Goal: Task Accomplishment & Management: Manage account settings

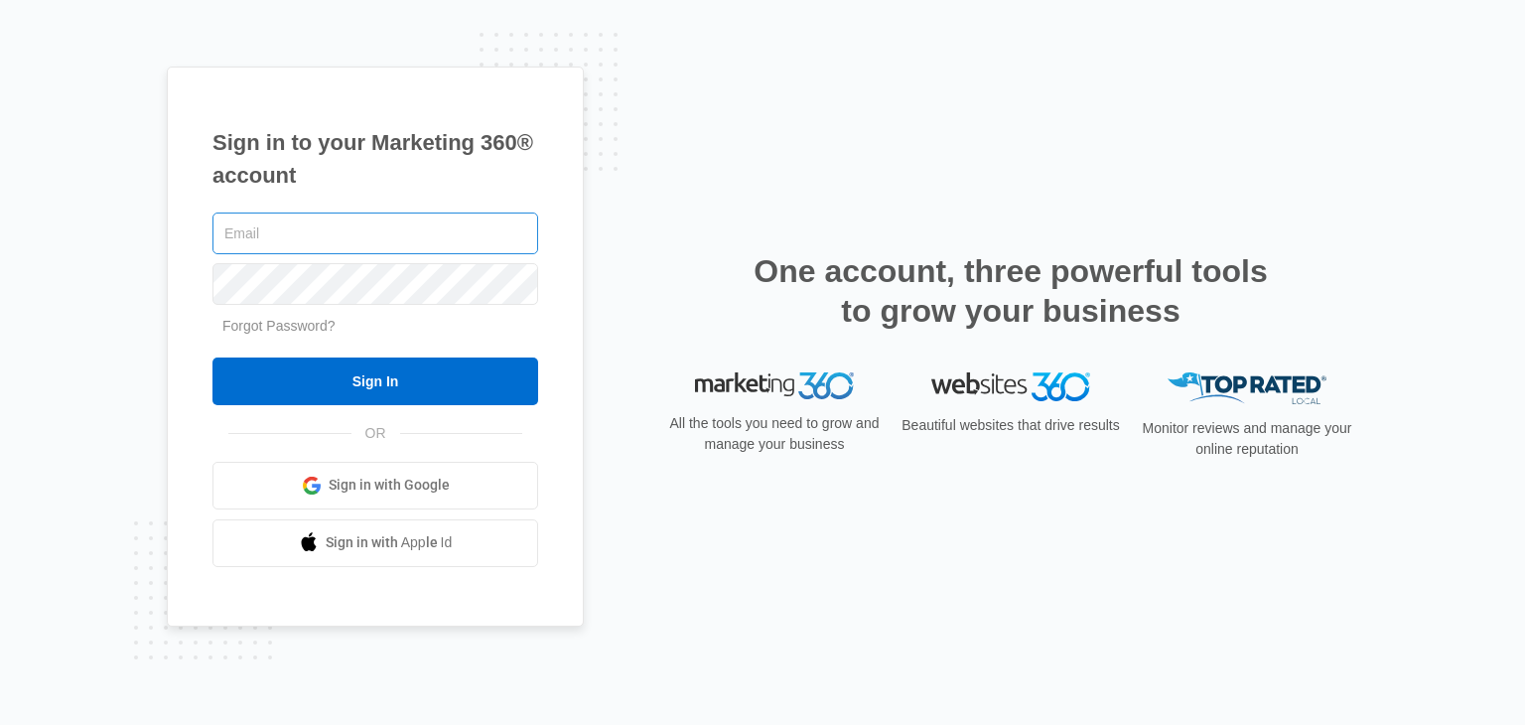
click at [382, 231] on input "text" at bounding box center [375, 233] width 326 height 42
type input "jp.photographer@usa.net"
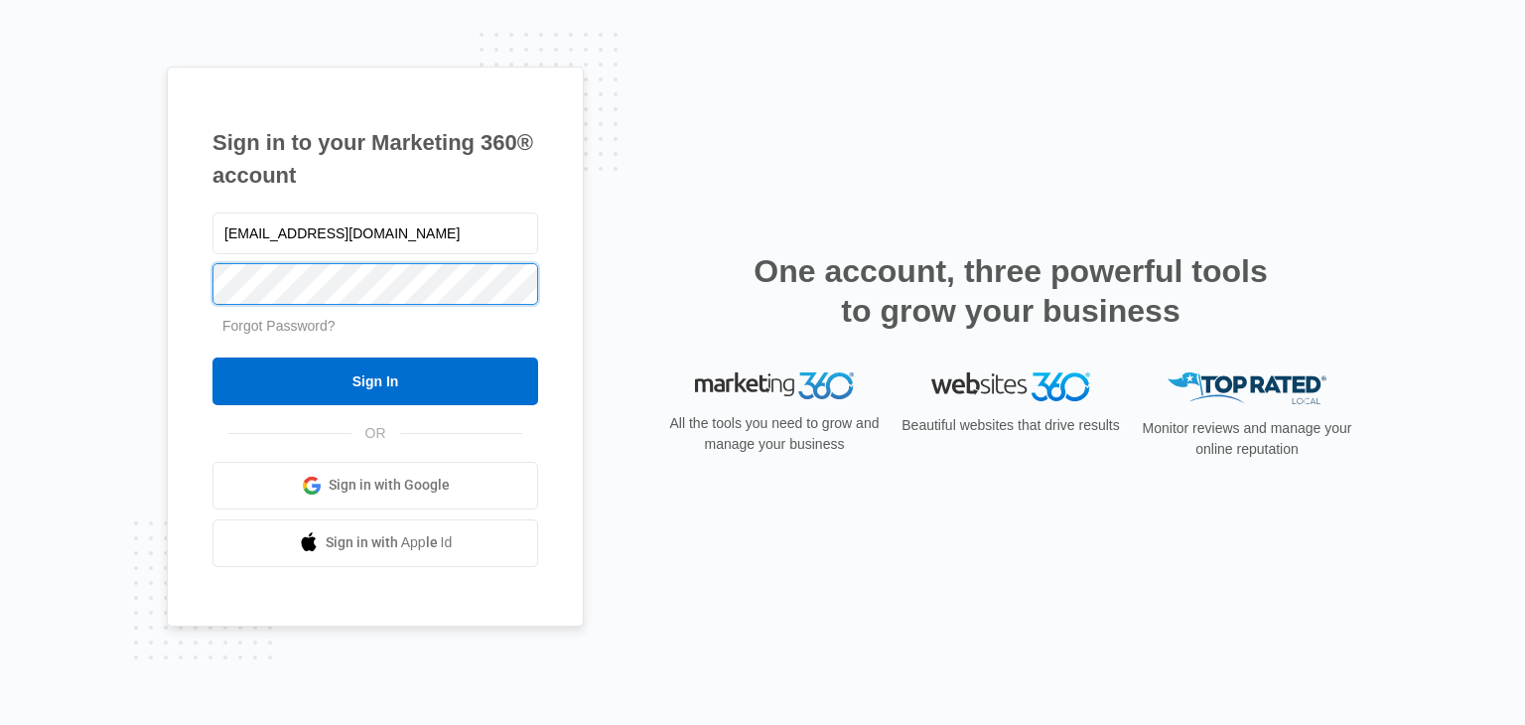
click at [212, 357] on input "Sign In" at bounding box center [375, 381] width 326 height 48
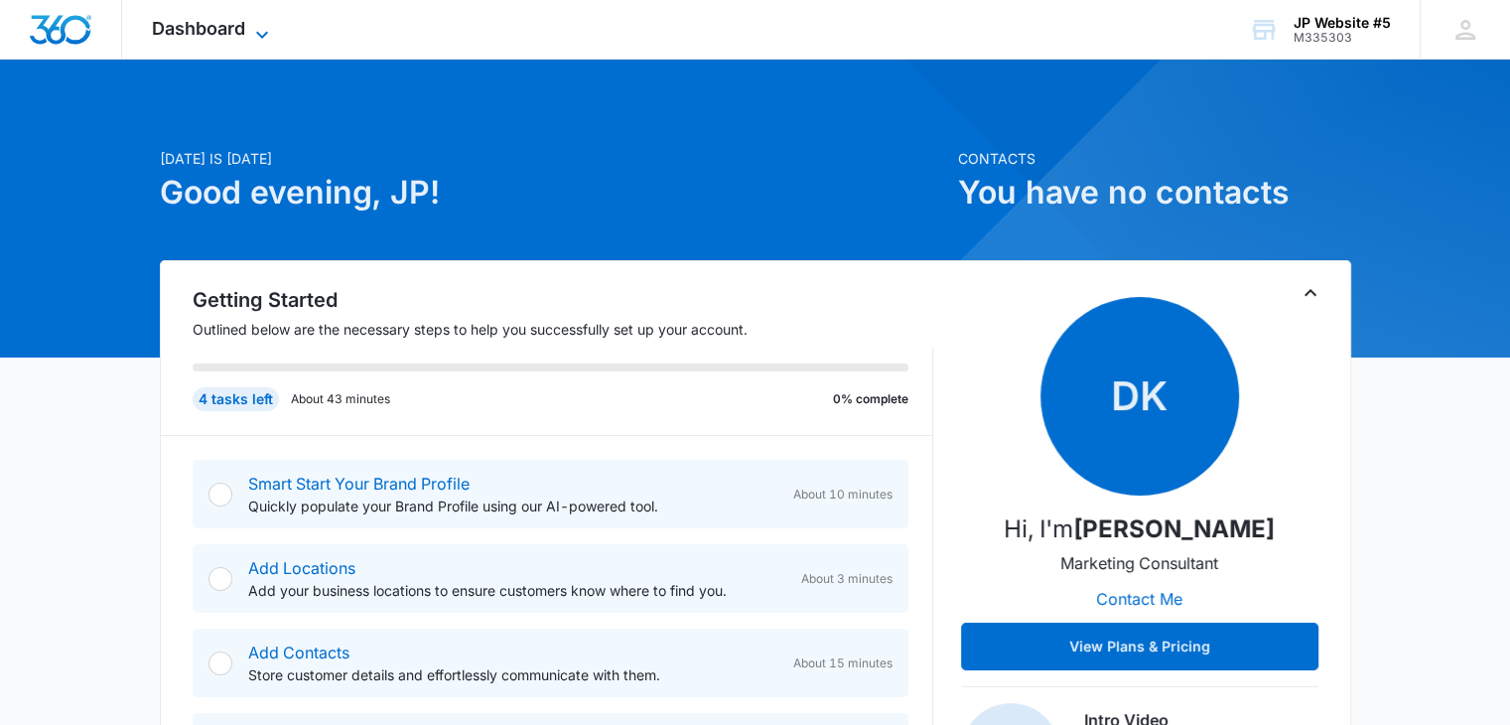
click at [265, 27] on icon at bounding box center [262, 35] width 24 height 24
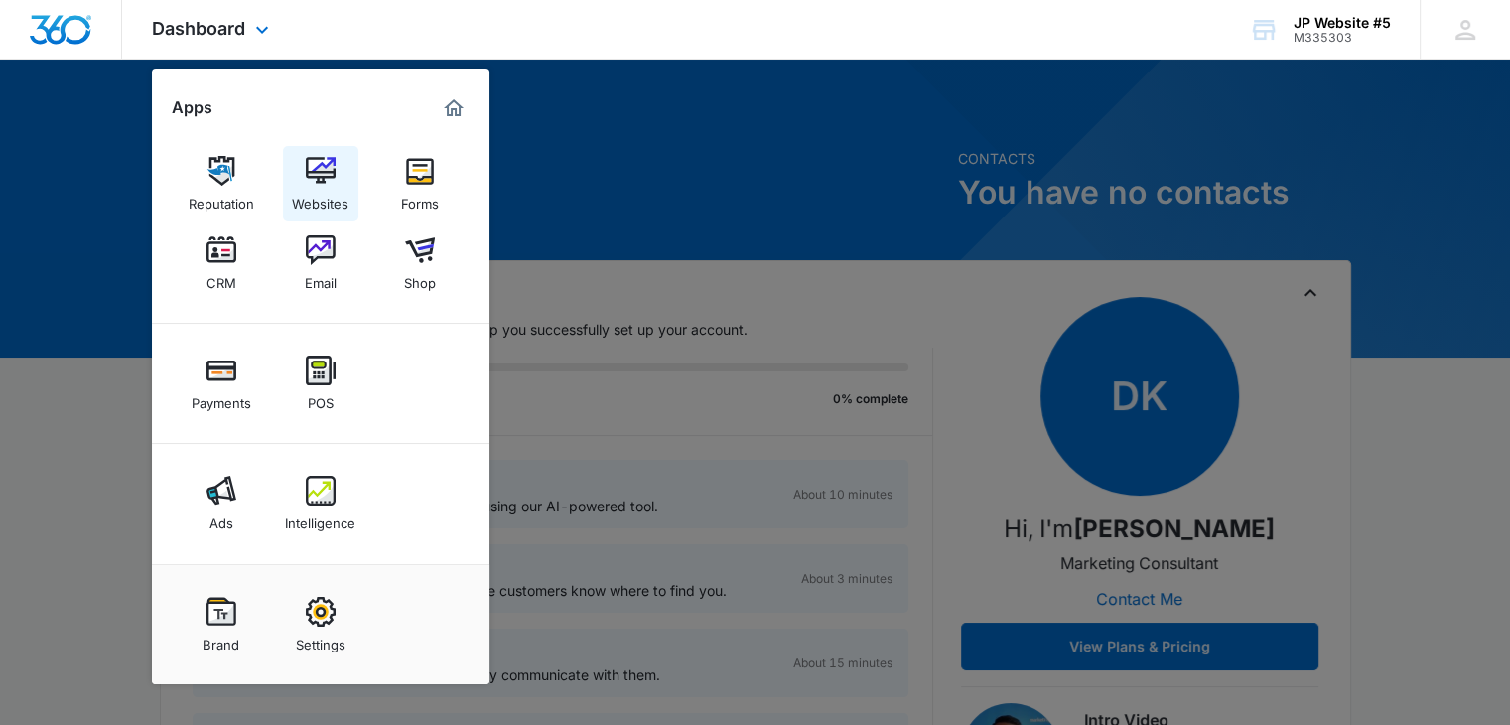
click at [326, 172] on img at bounding box center [321, 171] width 30 height 30
